Goal: Transaction & Acquisition: Download file/media

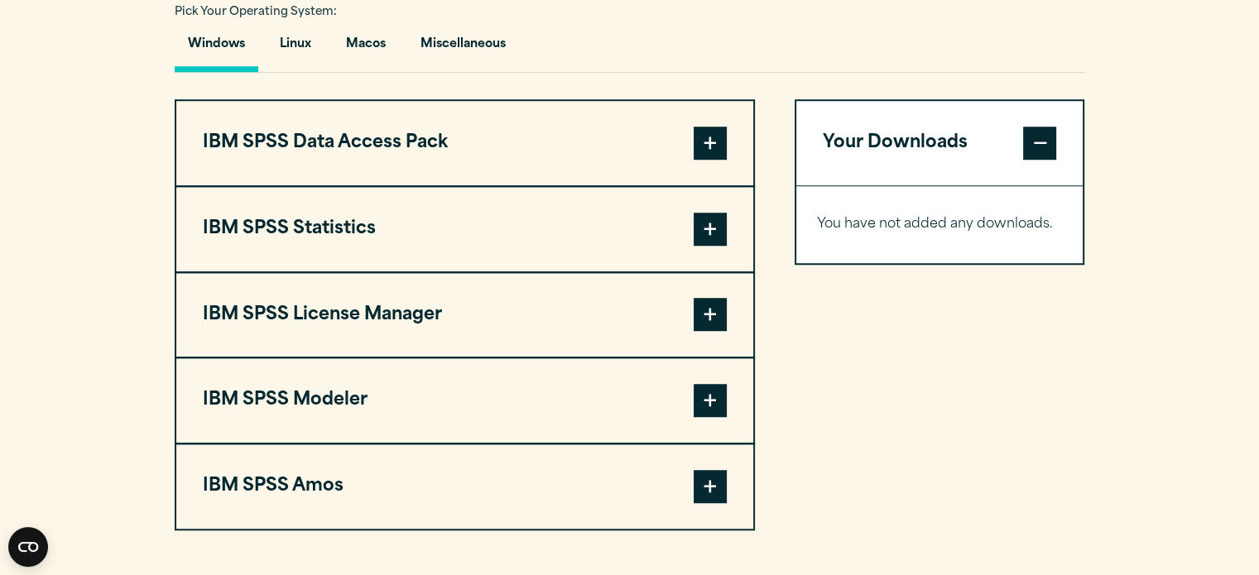
scroll to position [1159, 0]
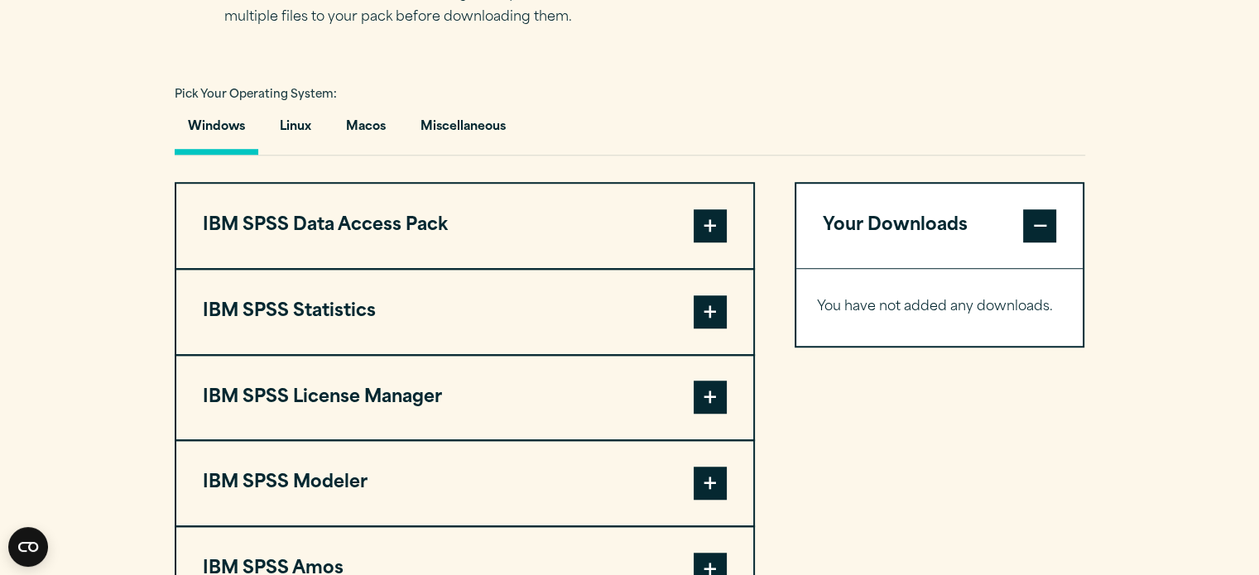
click at [715, 312] on span at bounding box center [710, 311] width 33 height 33
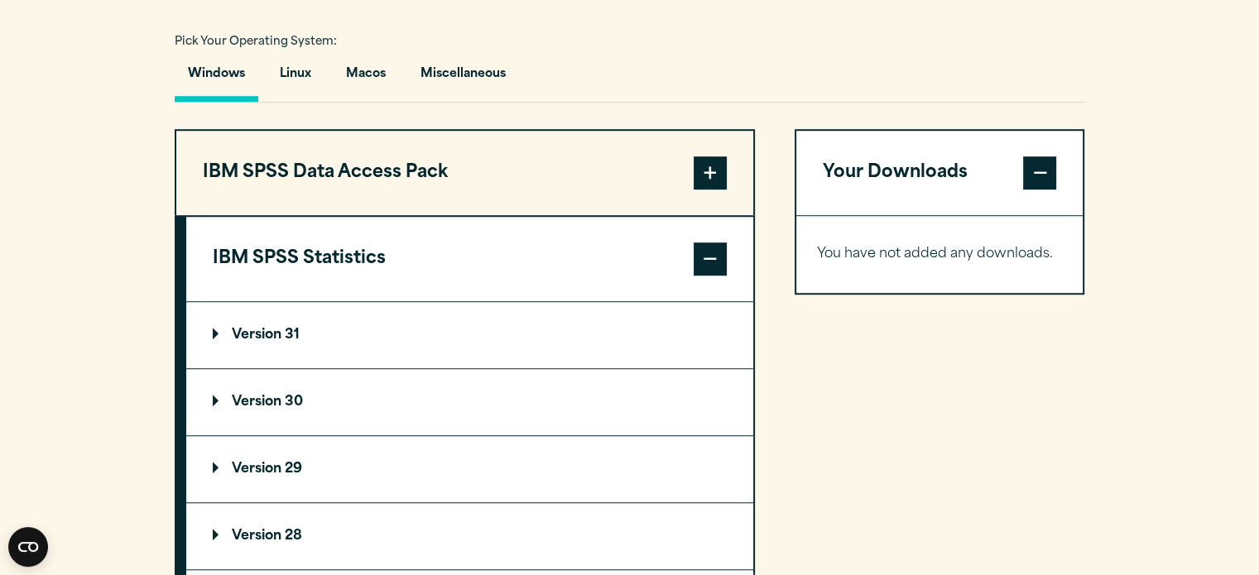
scroll to position [1242, 0]
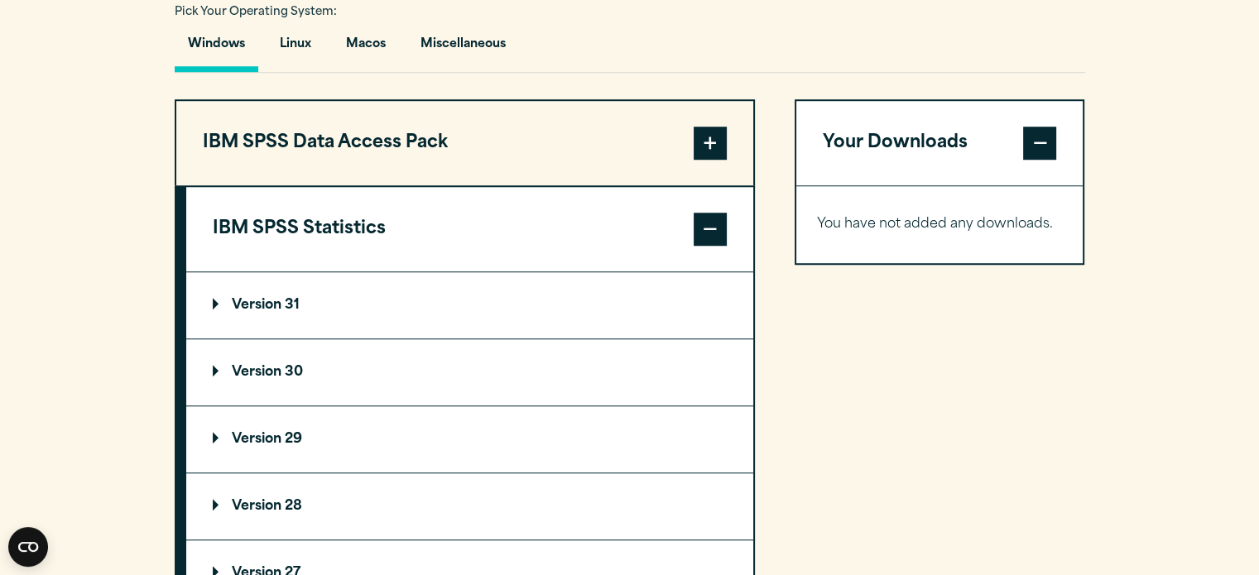
click at [282, 370] on p "Version 30" at bounding box center [258, 372] width 90 height 13
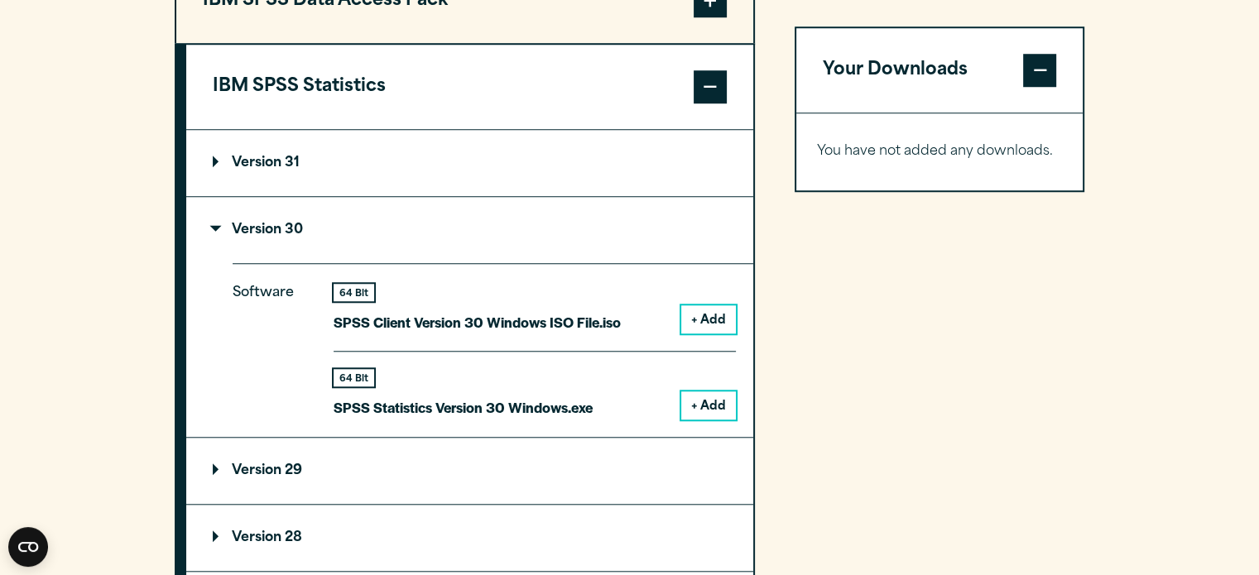
scroll to position [1407, 0]
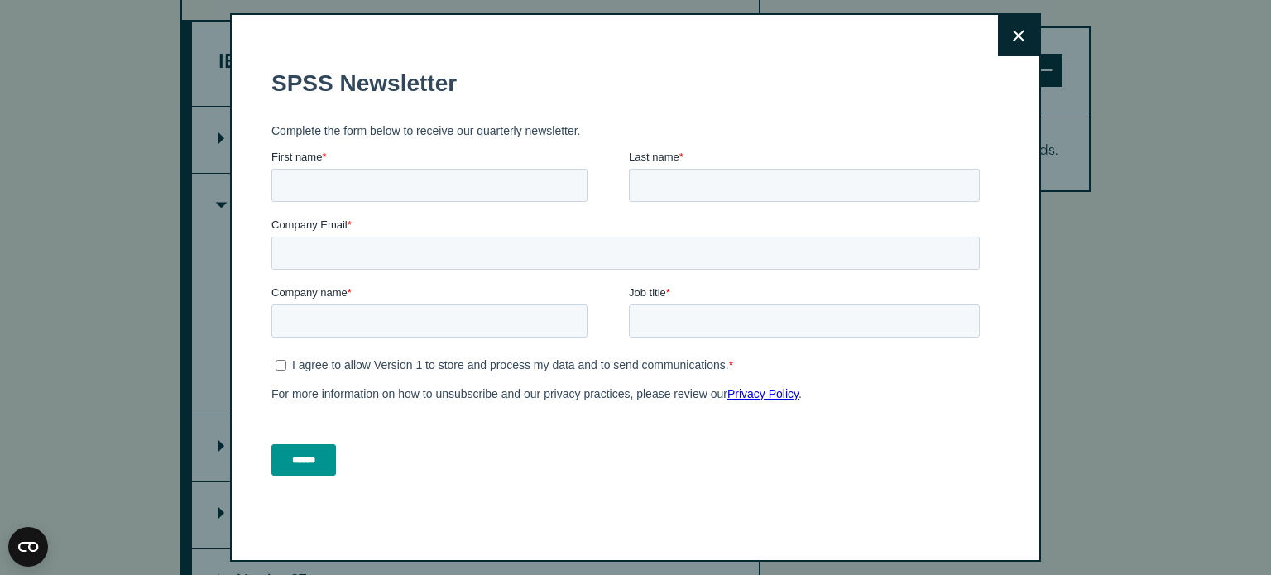
click at [1013, 36] on icon at bounding box center [1019, 36] width 12 height 12
click at [1013, 41] on icon at bounding box center [1019, 36] width 12 height 12
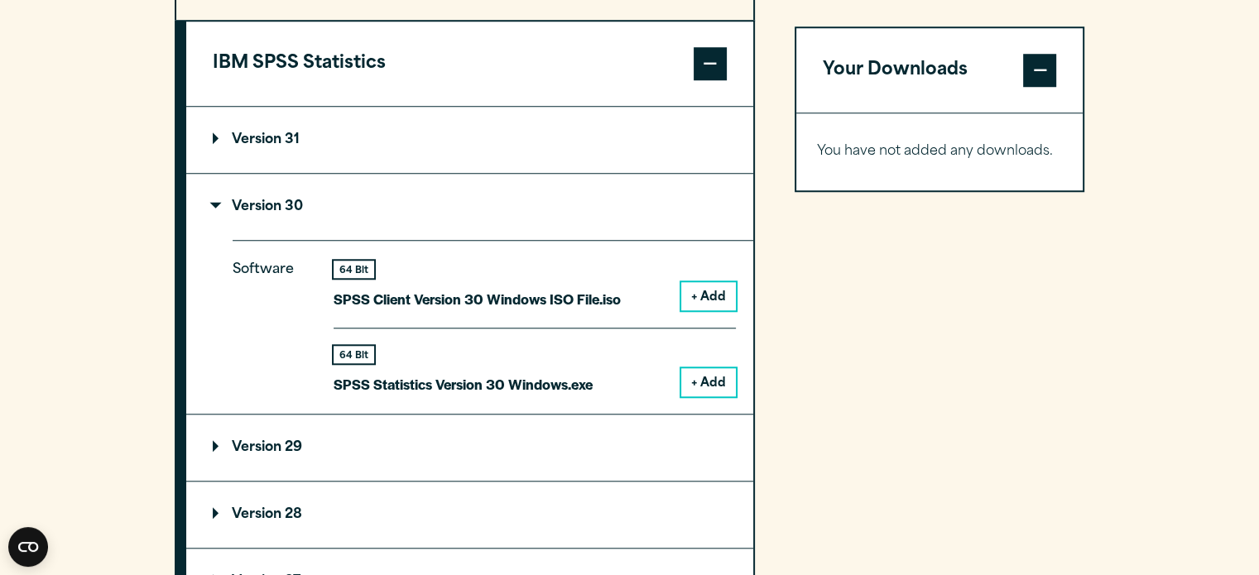
click at [712, 384] on button "+ Add" at bounding box center [708, 382] width 55 height 28
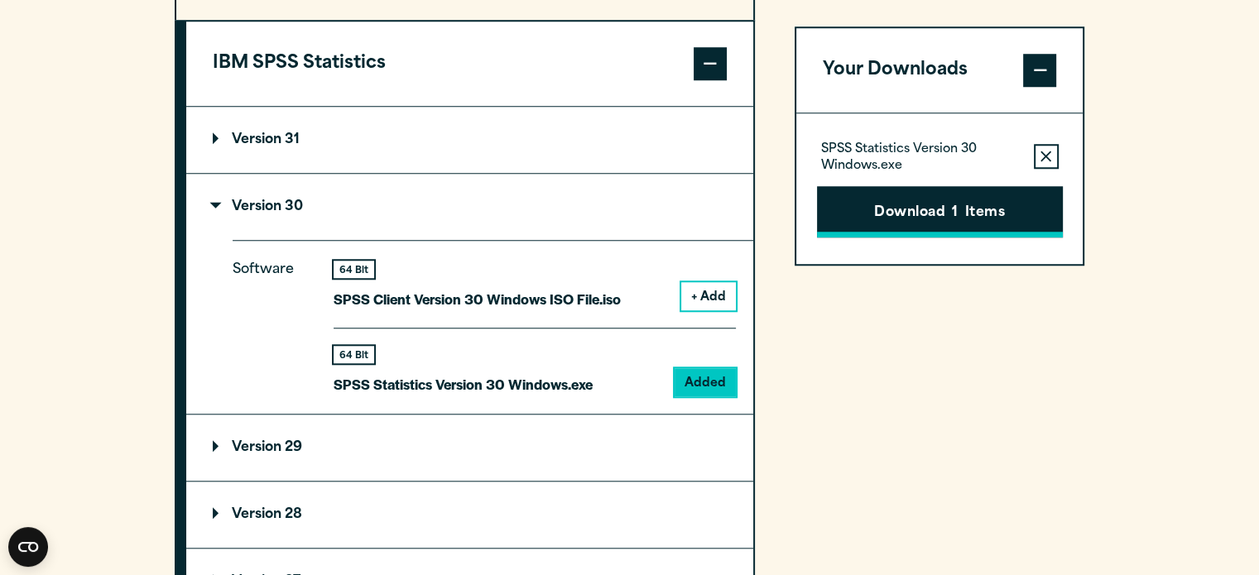
click at [1000, 211] on button "Download 1 Items" at bounding box center [940, 211] width 246 height 51
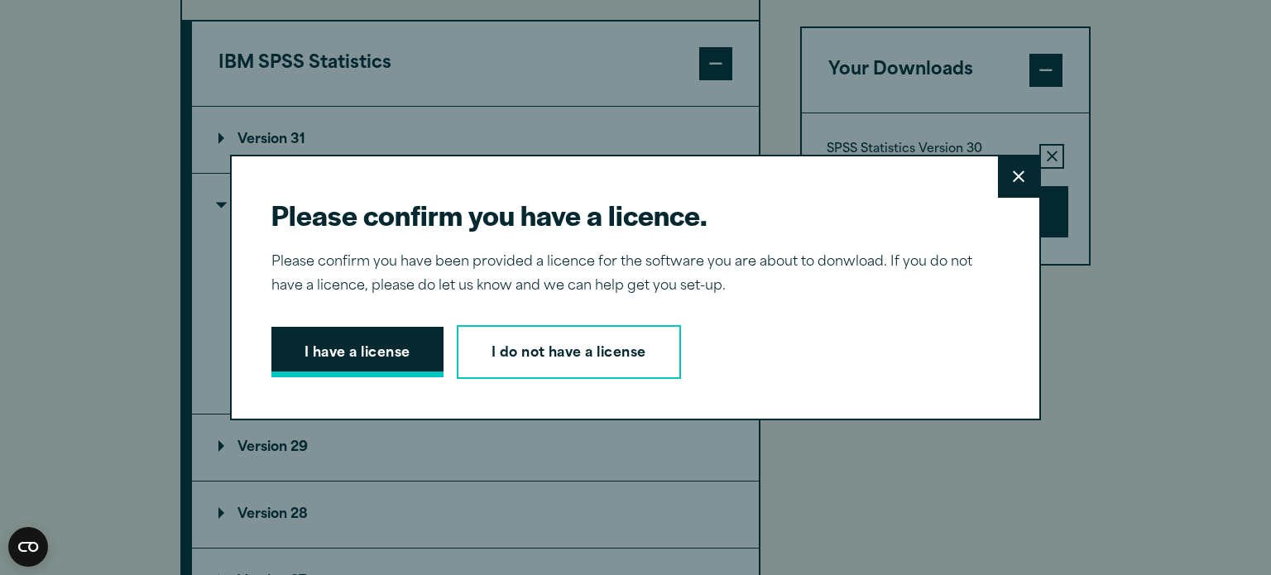
click at [349, 353] on button "I have a license" at bounding box center [357, 352] width 172 height 51
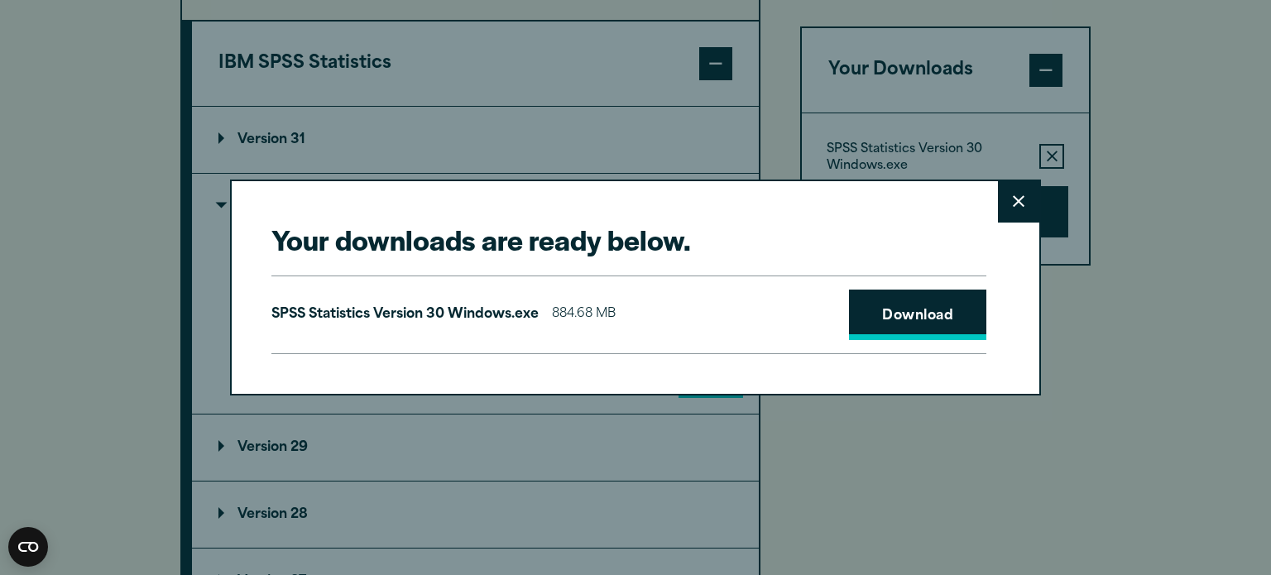
click at [932, 315] on link "Download" at bounding box center [917, 315] width 137 height 51
